Goal: Task Accomplishment & Management: Complete application form

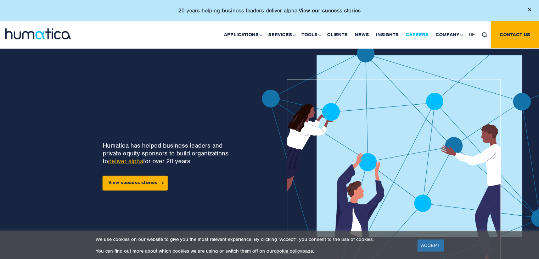
click at [421, 40] on link "Careers" at bounding box center [417, 34] width 30 height 27
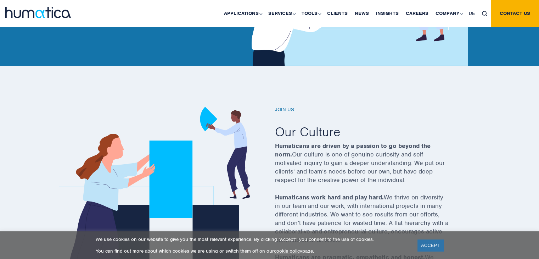
scroll to position [368, 0]
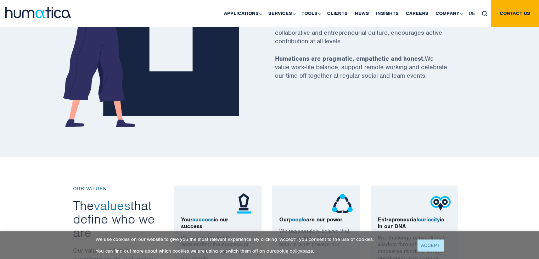
click at [437, 247] on link "ACCEPT" at bounding box center [430, 245] width 26 height 12
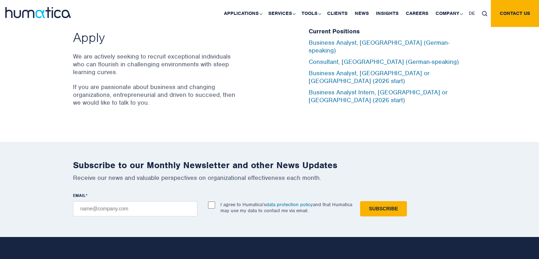
scroll to position [2367, 0]
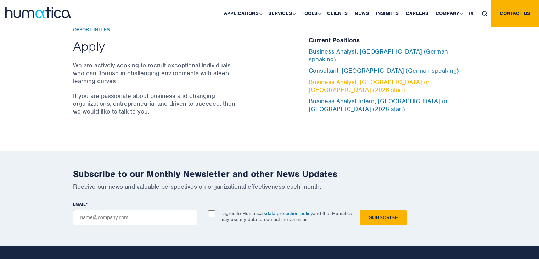
click at [411, 78] on link "Business Analyst, [GEOGRAPHIC_DATA] or [GEOGRAPHIC_DATA] (2026 start)" at bounding box center [369, 86] width 121 height 16
